Goal: Use online tool/utility: Utilize a website feature to perform a specific function

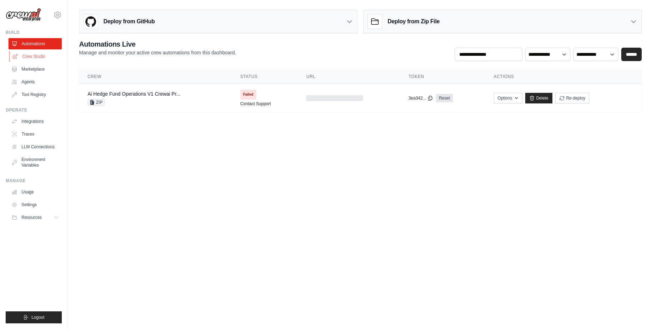
click at [38, 54] on link "Crew Studio" at bounding box center [35, 56] width 53 height 11
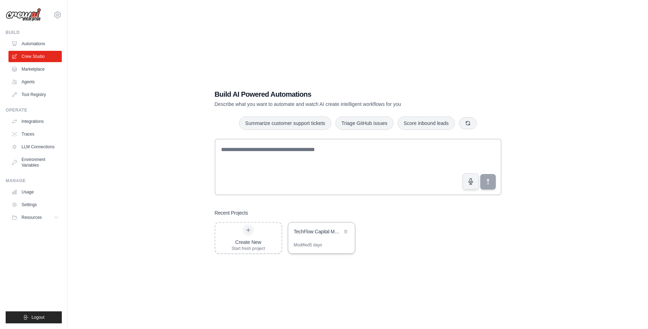
click at [324, 234] on div "TechFlow Capital Market Research" at bounding box center [318, 231] width 48 height 7
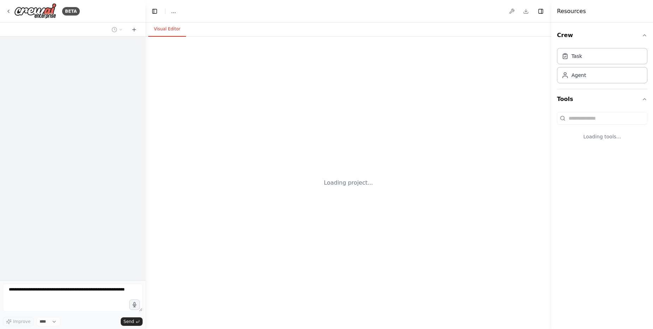
select select "****"
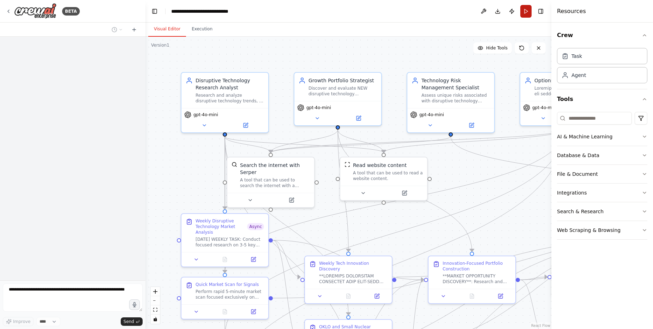
click at [528, 10] on button "Run" at bounding box center [525, 11] width 11 height 13
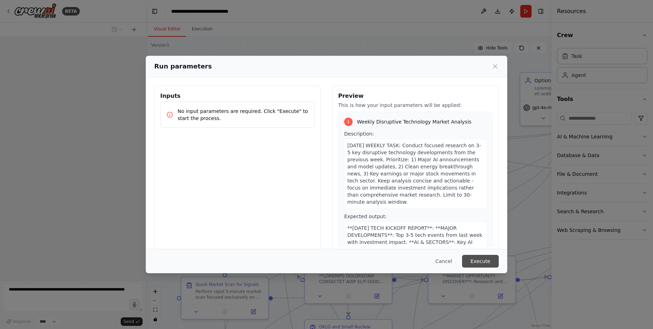
click at [487, 259] on button "Execute" at bounding box center [480, 261] width 37 height 13
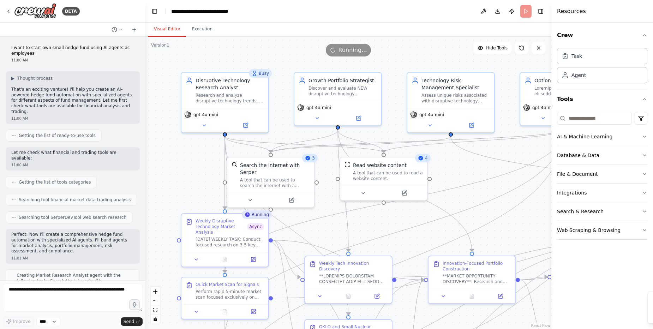
scroll to position [34094, 0]
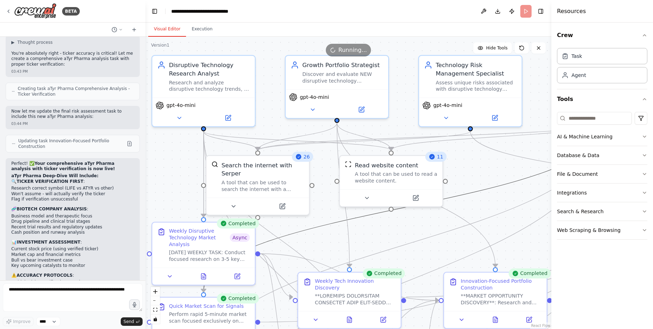
drag, startPoint x: 309, startPoint y: 231, endPoint x: 318, endPoint y: 183, distance: 48.3
click at [318, 183] on div ".deletable-edge-delete-btn { width: 20px; height: 20px; border: 0px solid #ffff…" at bounding box center [348, 183] width 406 height 292
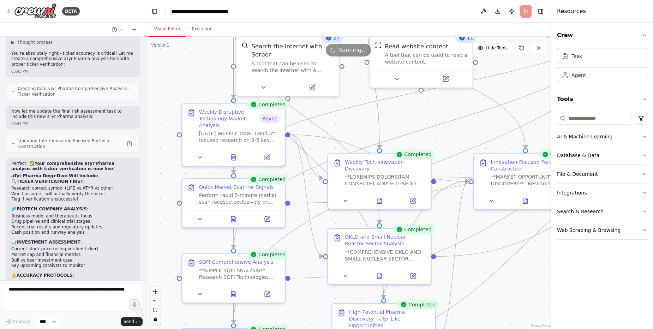
drag, startPoint x: 334, startPoint y: 229, endPoint x: 339, endPoint y: 128, distance: 100.7
click at [364, 111] on div ".deletable-edge-delete-btn { width: 20px; height: 20px; border: 0px solid #ffff…" at bounding box center [348, 183] width 406 height 292
click at [234, 219] on icon at bounding box center [233, 218] width 5 height 6
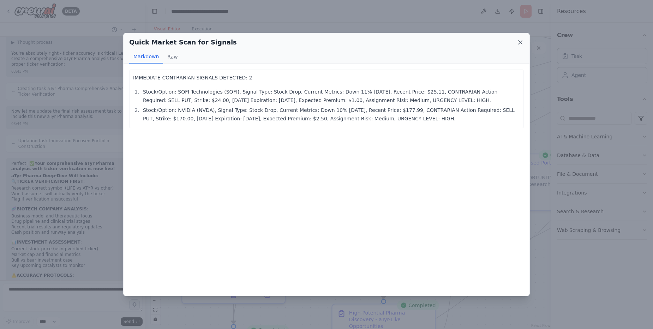
click at [520, 42] on icon at bounding box center [520, 42] width 7 height 7
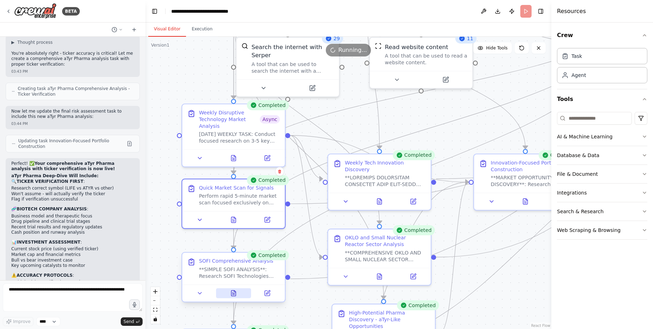
click at [233, 292] on icon at bounding box center [233, 294] width 5 height 6
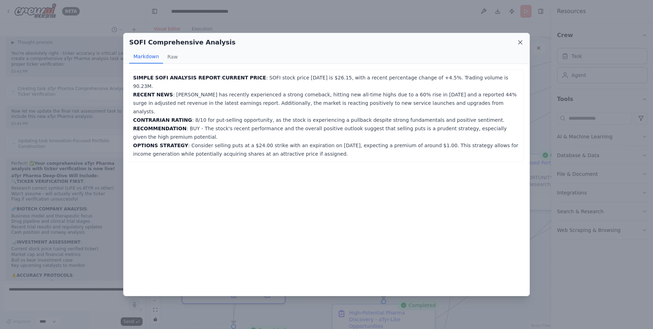
click at [520, 42] on icon at bounding box center [521, 43] width 4 height 4
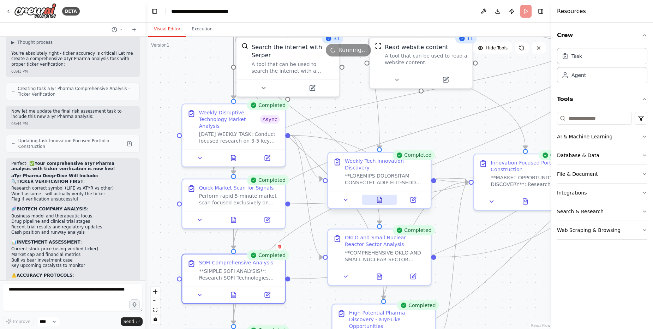
click at [382, 197] on icon at bounding box center [379, 200] width 5 height 6
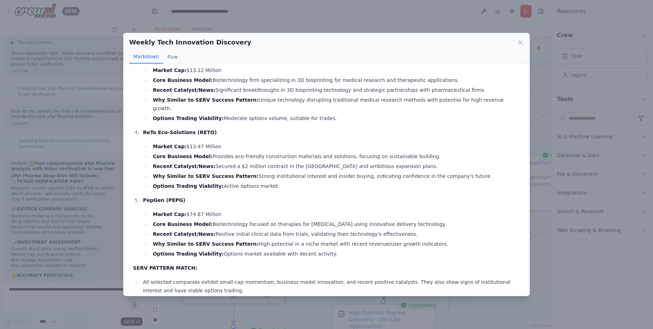
scroll to position [0, 0]
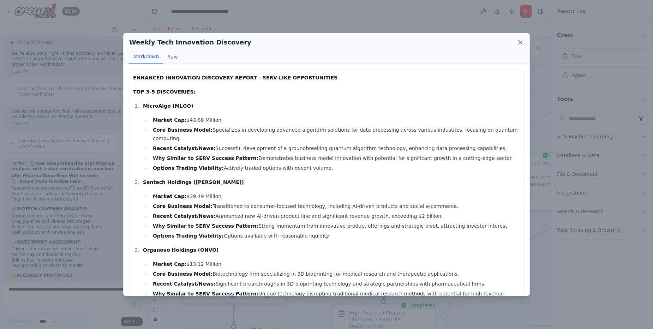
click at [521, 41] on icon at bounding box center [520, 42] width 7 height 7
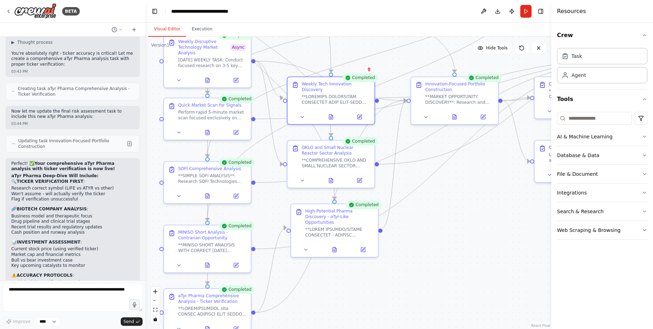
drag, startPoint x: 507, startPoint y: 287, endPoint x: 440, endPoint y: 184, distance: 123.3
click at [440, 184] on div ".deletable-edge-delete-btn { width: 20px; height: 20px; border: 0px solid #ffff…" at bounding box center [348, 183] width 406 height 292
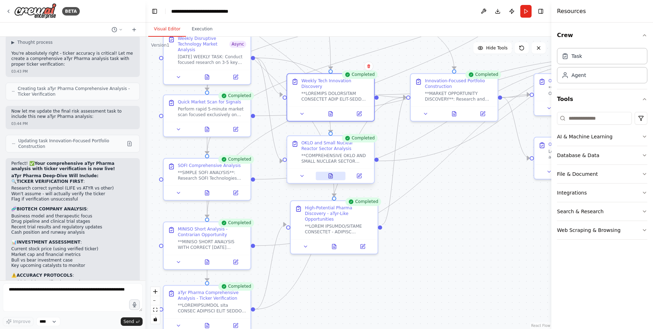
click at [330, 175] on button at bounding box center [331, 176] width 30 height 8
click at [334, 175] on icon at bounding box center [333, 175] width 0 height 0
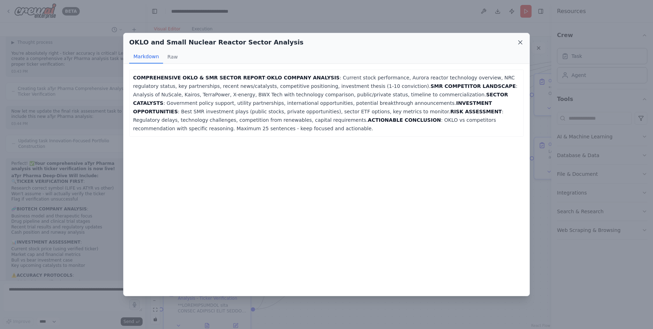
click at [521, 43] on icon at bounding box center [520, 42] width 7 height 7
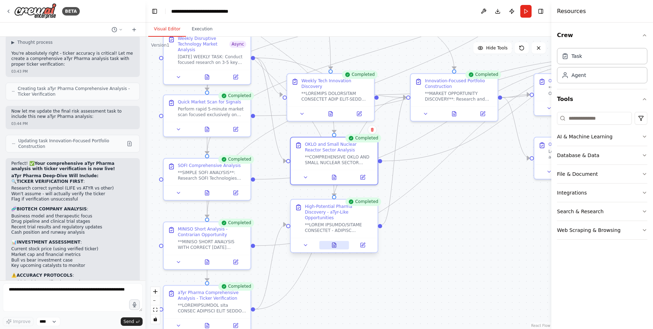
click at [332, 243] on icon at bounding box center [334, 245] width 4 height 5
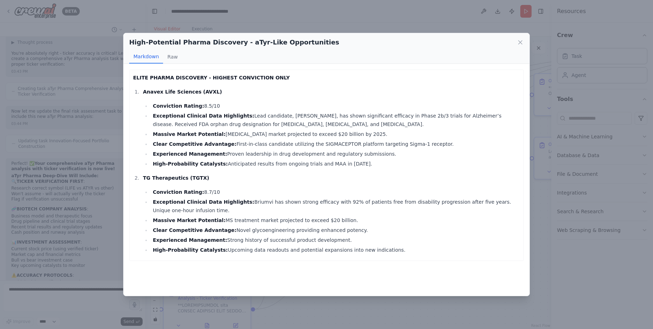
click at [255, 250] on li "High-Probability Catalysts: Upcoming data readouts and potential expansions int…" at bounding box center [335, 250] width 369 height 8
click at [297, 248] on li "High-Probability Catalysts: Upcoming data readouts and potential expansions int…" at bounding box center [335, 250] width 369 height 8
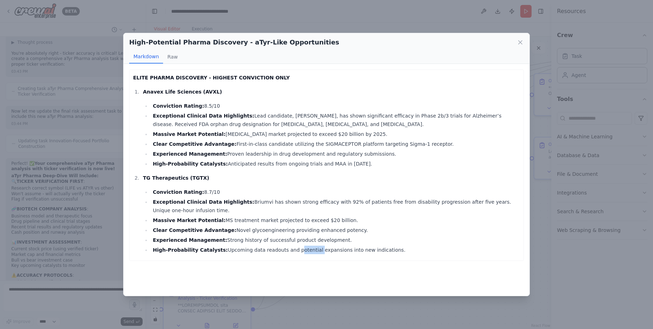
click at [297, 248] on li "High-Probability Catalysts: Upcoming data readouts and potential expansions int…" at bounding box center [335, 250] width 369 height 8
click at [287, 244] on li "Experienced Management: Strong history of successful product development." at bounding box center [335, 240] width 369 height 8
click at [520, 41] on icon at bounding box center [520, 42] width 7 height 7
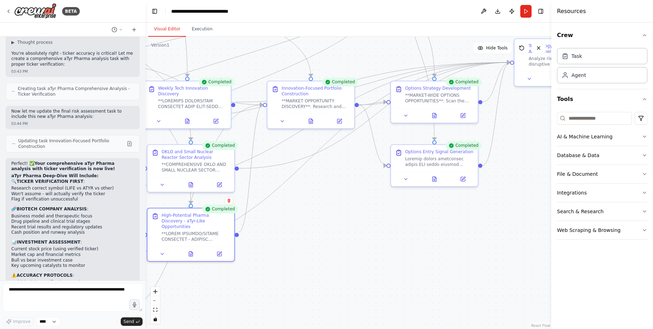
drag, startPoint x: 465, startPoint y: 200, endPoint x: 321, endPoint y: 208, distance: 143.5
click at [321, 208] on div ".deletable-edge-delete-btn { width: 20px; height: 20px; border: 0px solid #ffff…" at bounding box center [348, 183] width 406 height 292
click at [435, 112] on icon at bounding box center [435, 114] width 6 height 6
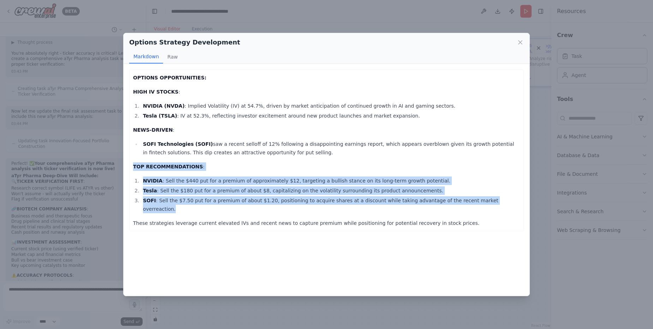
drag, startPoint x: 133, startPoint y: 165, endPoint x: 502, endPoint y: 203, distance: 370.1
click at [502, 203] on div "OPTIONS OPPORTUNITIES: HIGH IV STOCKS : NVIDIA (NVDA) : Implied Volatility (IV)…" at bounding box center [326, 150] width 387 height 154
copy div "TOP RECOMMENDATIONS : NVIDIA : Sell the $440 put for a premium of approximately…"
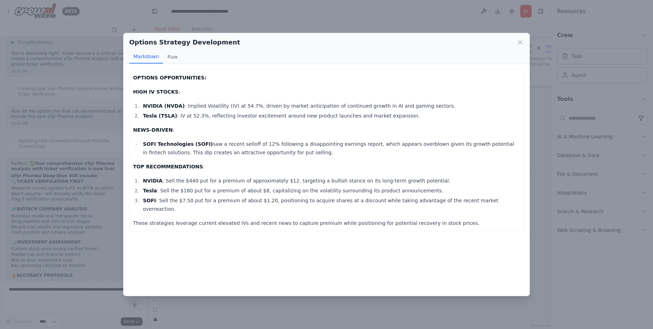
click at [60, 294] on div "Options Strategy Development Markdown Raw OPTIONS OPPORTUNITIES: HIGH IV STOCKS…" at bounding box center [326, 164] width 653 height 329
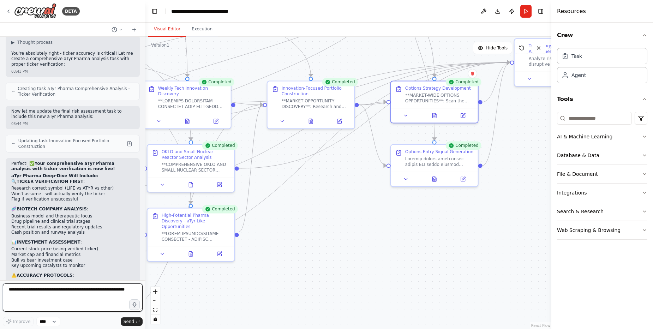
click at [67, 289] on textarea at bounding box center [73, 297] width 140 height 28
paste textarea "**********"
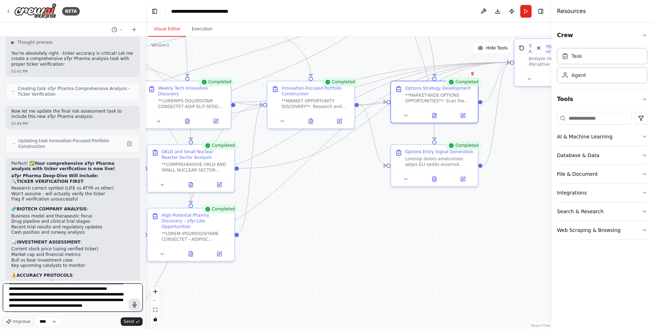
scroll to position [42, 0]
type textarea "**********"
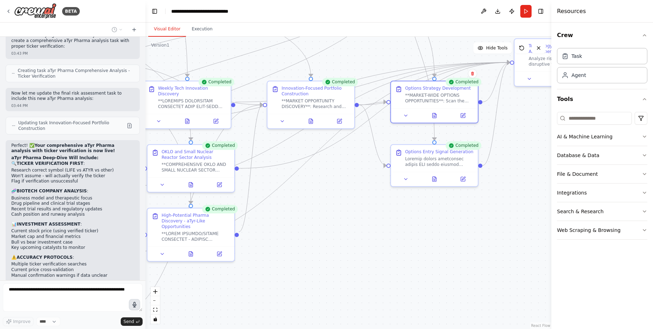
scroll to position [34181, 0]
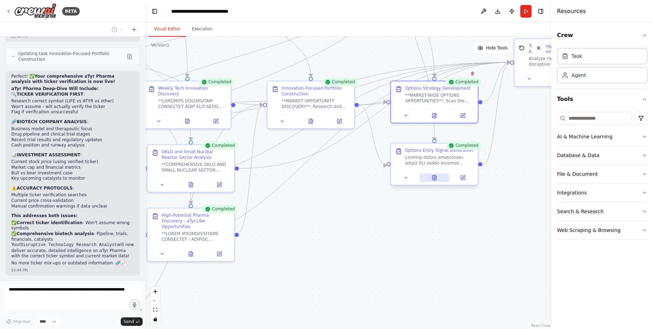
click at [434, 175] on icon at bounding box center [434, 177] width 4 height 5
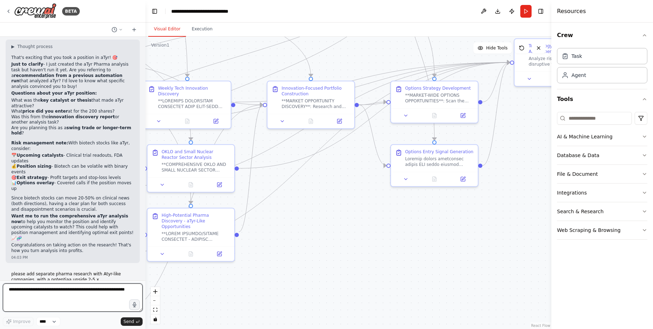
scroll to position [34457, 0]
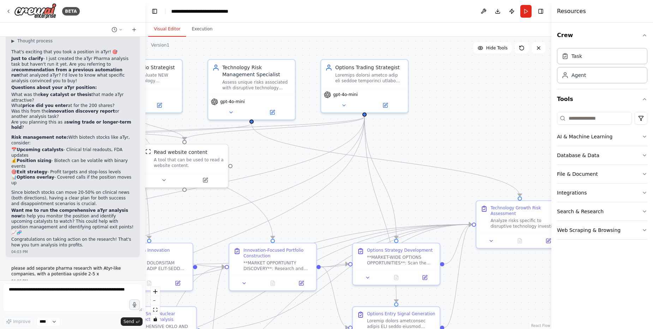
drag, startPoint x: 520, startPoint y: 122, endPoint x: 482, endPoint y: 284, distance: 166.5
click at [482, 284] on div ".deletable-edge-delete-btn { width: 20px; height: 20px; border: 0px solid #ffff…" at bounding box center [348, 183] width 406 height 292
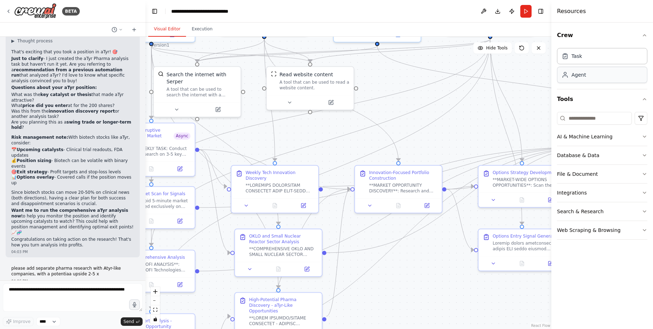
drag, startPoint x: 479, startPoint y: 134, endPoint x: 594, endPoint y: 69, distance: 131.4
click at [605, 56] on div "BETA I want to start own small hedge fund using AI agents as employees 11:00 AM…" at bounding box center [326, 164] width 653 height 329
drag, startPoint x: 439, startPoint y: 80, endPoint x: 334, endPoint y: 167, distance: 136.6
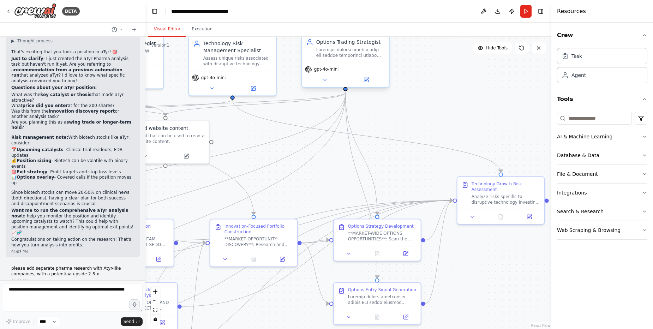
drag, startPoint x: 440, startPoint y: 85, endPoint x: 374, endPoint y: 94, distance: 66.6
click at [292, 144] on div ".deletable-edge-delete-btn { width: 20px; height: 20px; border: 0px solid #ffff…" at bounding box center [348, 183] width 406 height 292
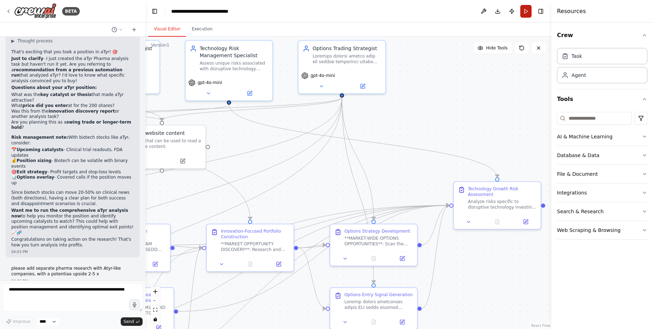
click at [524, 8] on button "Run" at bounding box center [525, 11] width 11 height 13
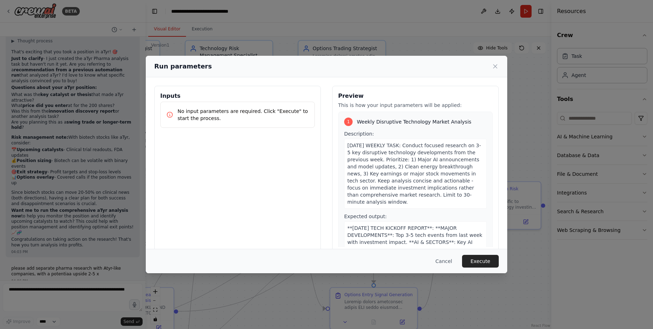
click at [489, 264] on button "Execute" at bounding box center [480, 261] width 37 height 13
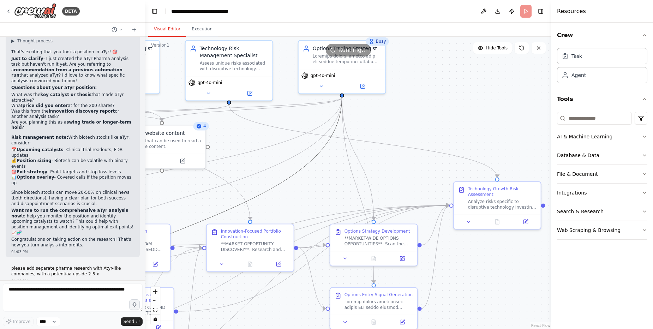
drag, startPoint x: 303, startPoint y: 168, endPoint x: 373, endPoint y: 161, distance: 70.3
click at [154, 301] on button "zoom out" at bounding box center [155, 300] width 9 height 9
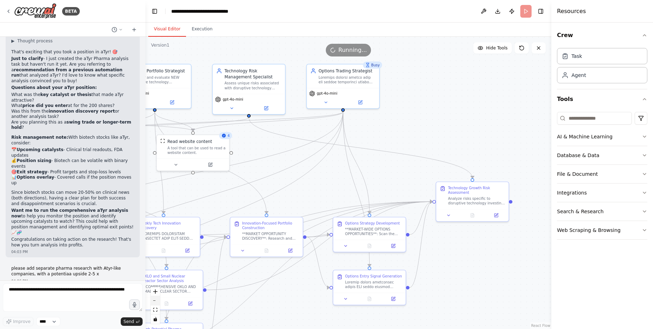
click at [154, 301] on button "zoom out" at bounding box center [155, 300] width 9 height 9
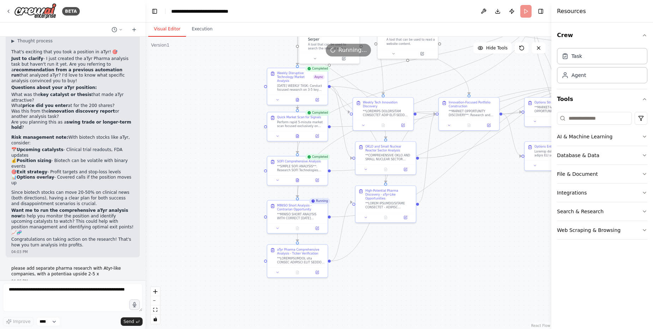
drag, startPoint x: 236, startPoint y: 184, endPoint x: 424, endPoint y: 70, distance: 220.3
click at [424, 70] on div ".deletable-edge-delete-btn { width: 20px; height: 20px; border: 0px solid #ffff…" at bounding box center [348, 183] width 406 height 292
click at [298, 137] on icon at bounding box center [297, 135] width 4 height 4
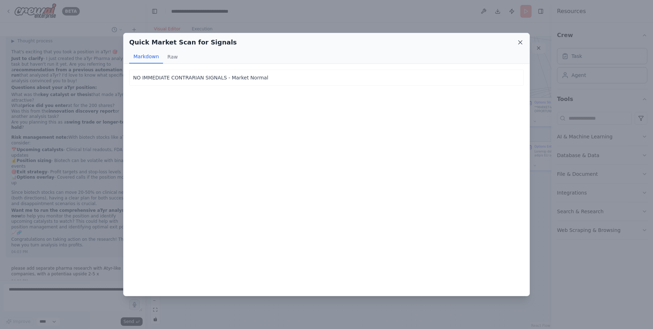
click at [523, 41] on icon at bounding box center [520, 42] width 7 height 7
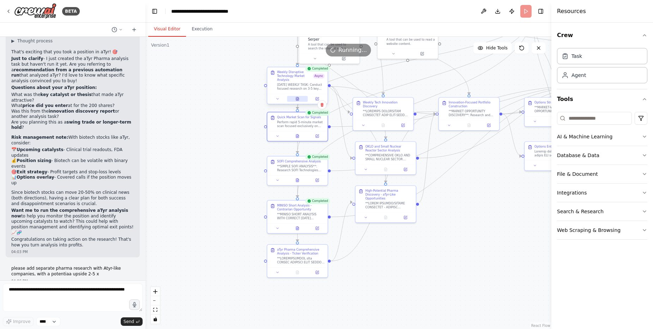
click at [298, 100] on icon at bounding box center [297, 98] width 2 height 3
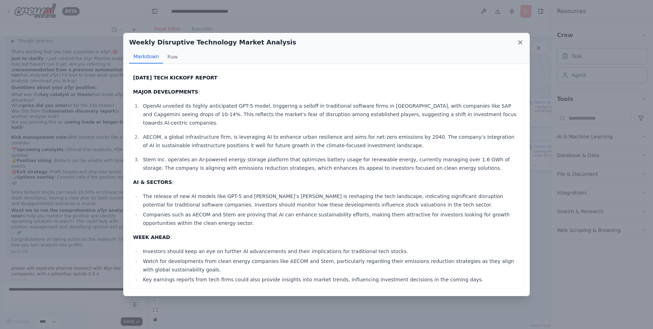
click at [520, 42] on icon at bounding box center [521, 43] width 4 height 4
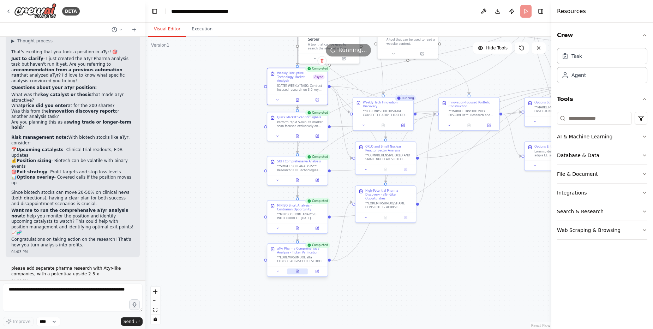
click at [299, 271] on icon at bounding box center [297, 271] width 4 height 4
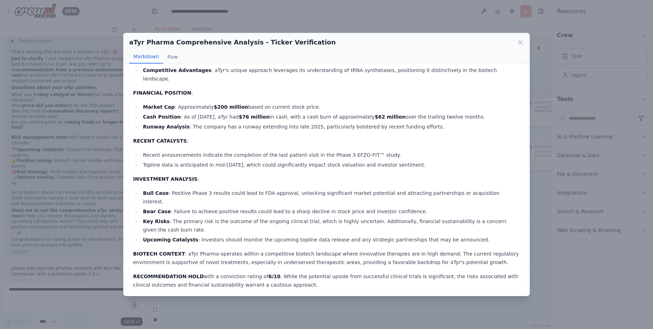
scroll to position [0, 0]
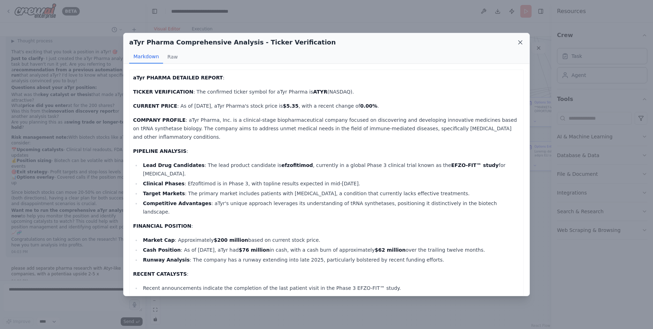
click at [520, 41] on icon at bounding box center [520, 42] width 7 height 7
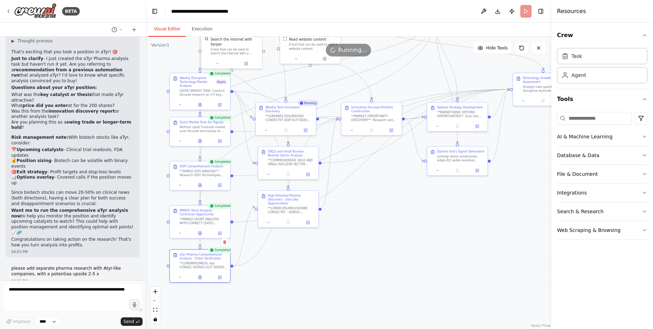
drag, startPoint x: 467, startPoint y: 195, endPoint x: 369, endPoint y: 200, distance: 97.6
click at [369, 200] on div ".deletable-edge-delete-btn { width: 20px; height: 20px; border: 0px solid #ffff…" at bounding box center [348, 183] width 406 height 292
